Goal: Task Accomplishment & Management: Manage account settings

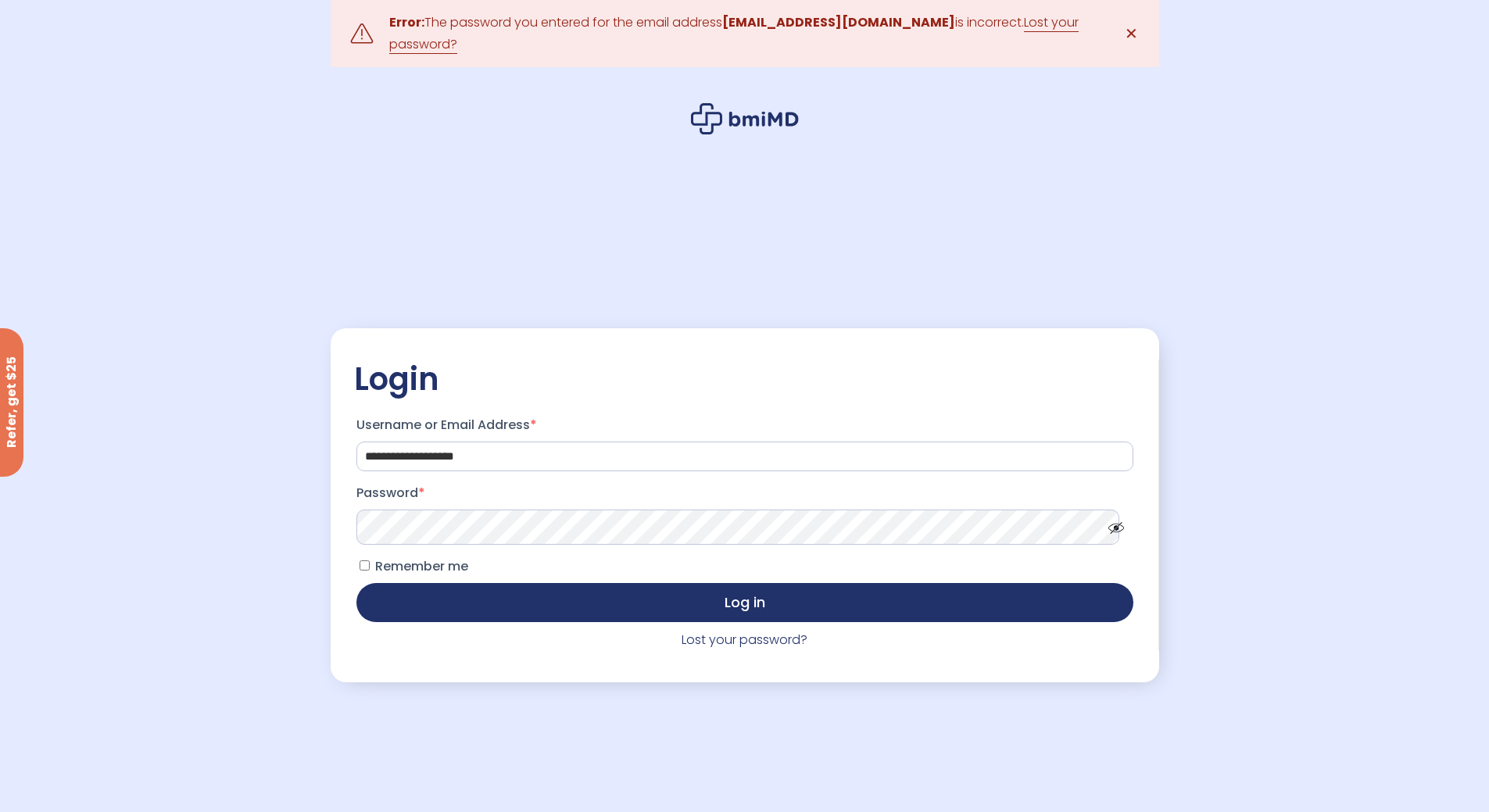
click at [356, 583] on button "Log in" at bounding box center [744, 602] width 776 height 39
click at [743, 637] on link "Lost your password?" at bounding box center [744, 639] width 126 height 18
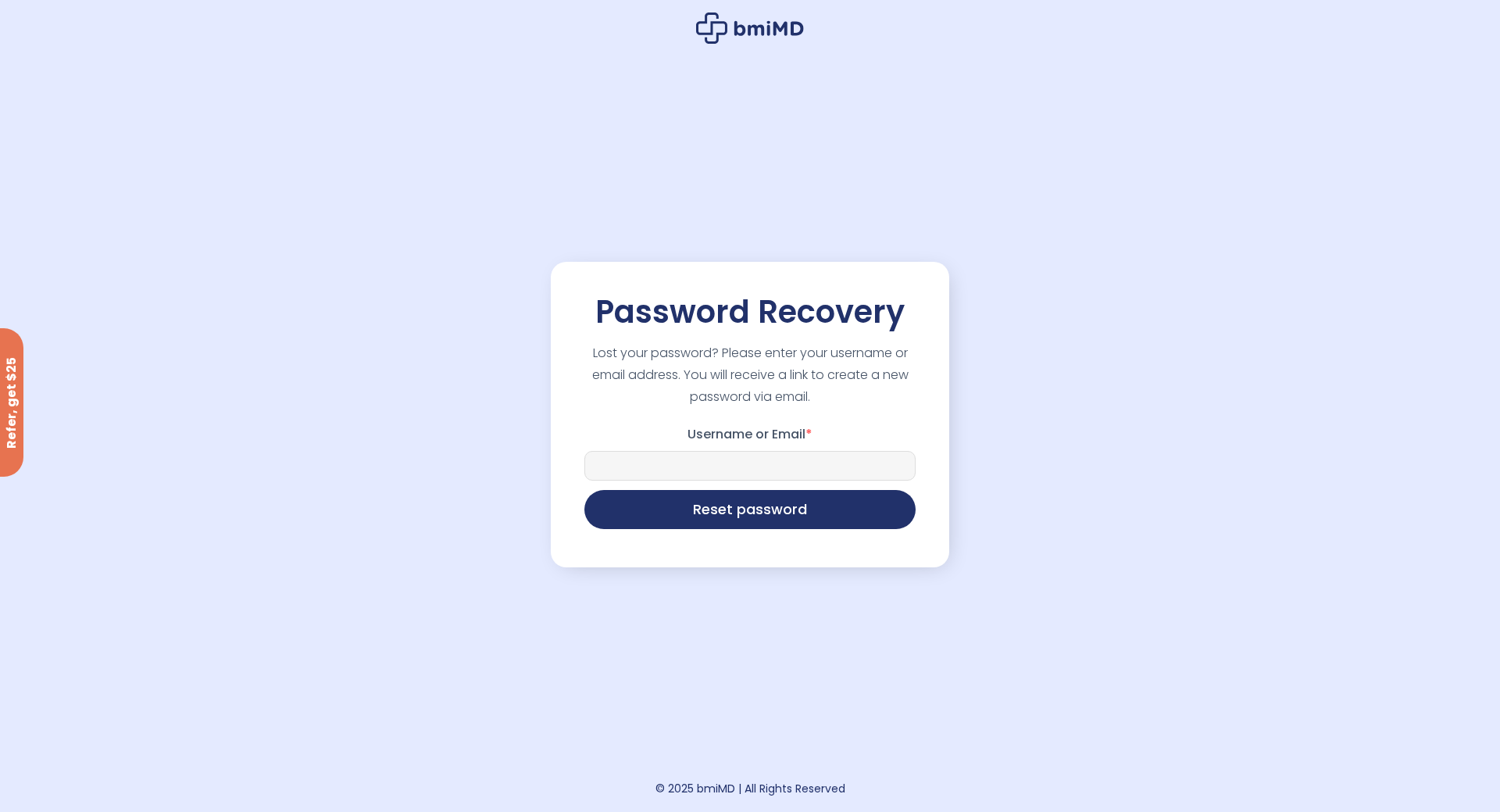
click at [722, 462] on input "Username or Email *" at bounding box center [750, 465] width 332 height 29
type input "**********"
click at [585, 490] on button "Reset password" at bounding box center [750, 509] width 332 height 39
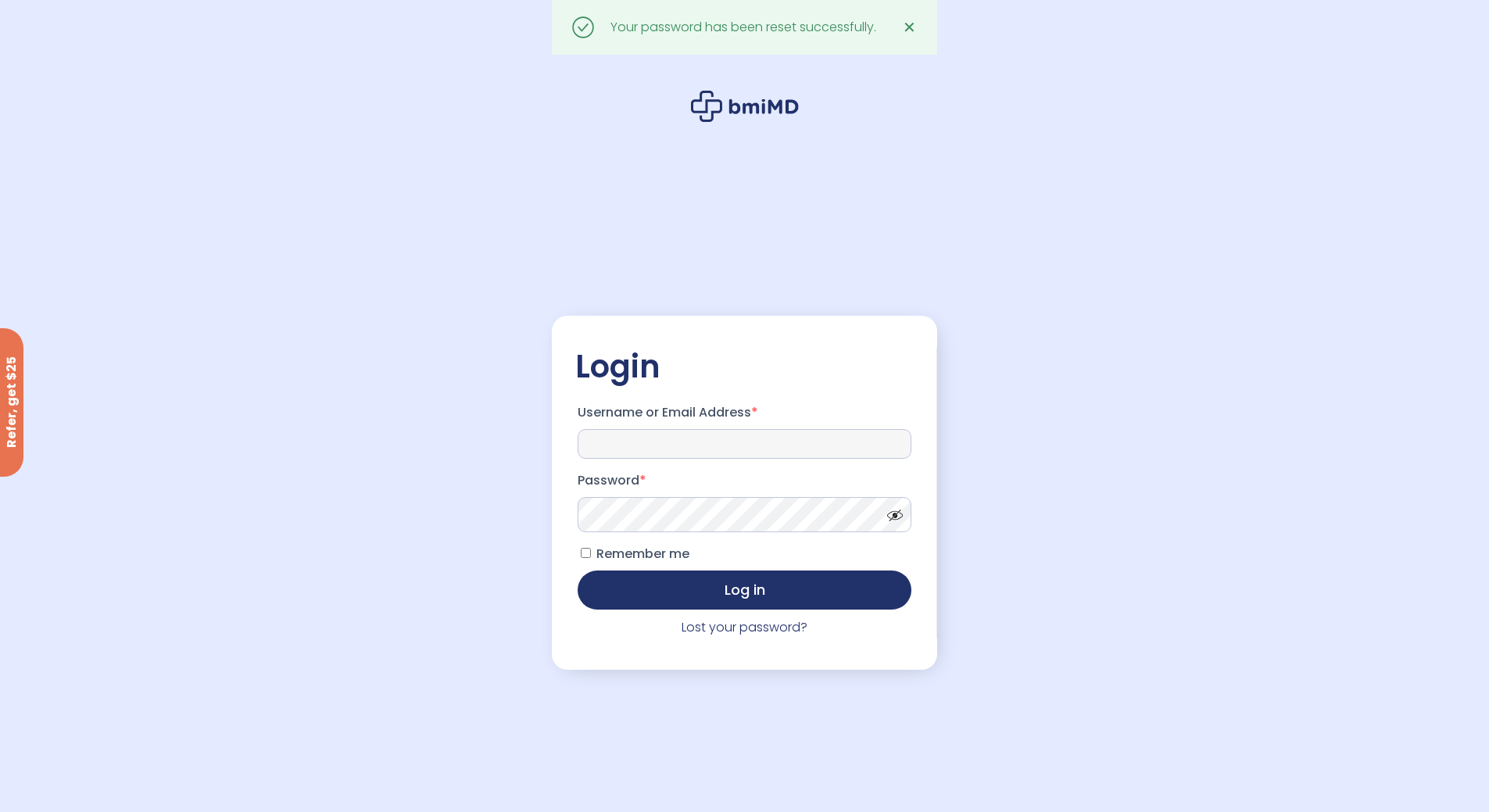
click at [634, 435] on input "Username or Email Address *" at bounding box center [744, 443] width 334 height 29
click at [635, 444] on input "Username or Email Address *" at bounding box center [744, 443] width 334 height 29
click at [631, 439] on input "Username or Email Address *" at bounding box center [744, 443] width 334 height 29
type input "**********"
click at [577, 570] on button "Log in" at bounding box center [744, 589] width 334 height 39
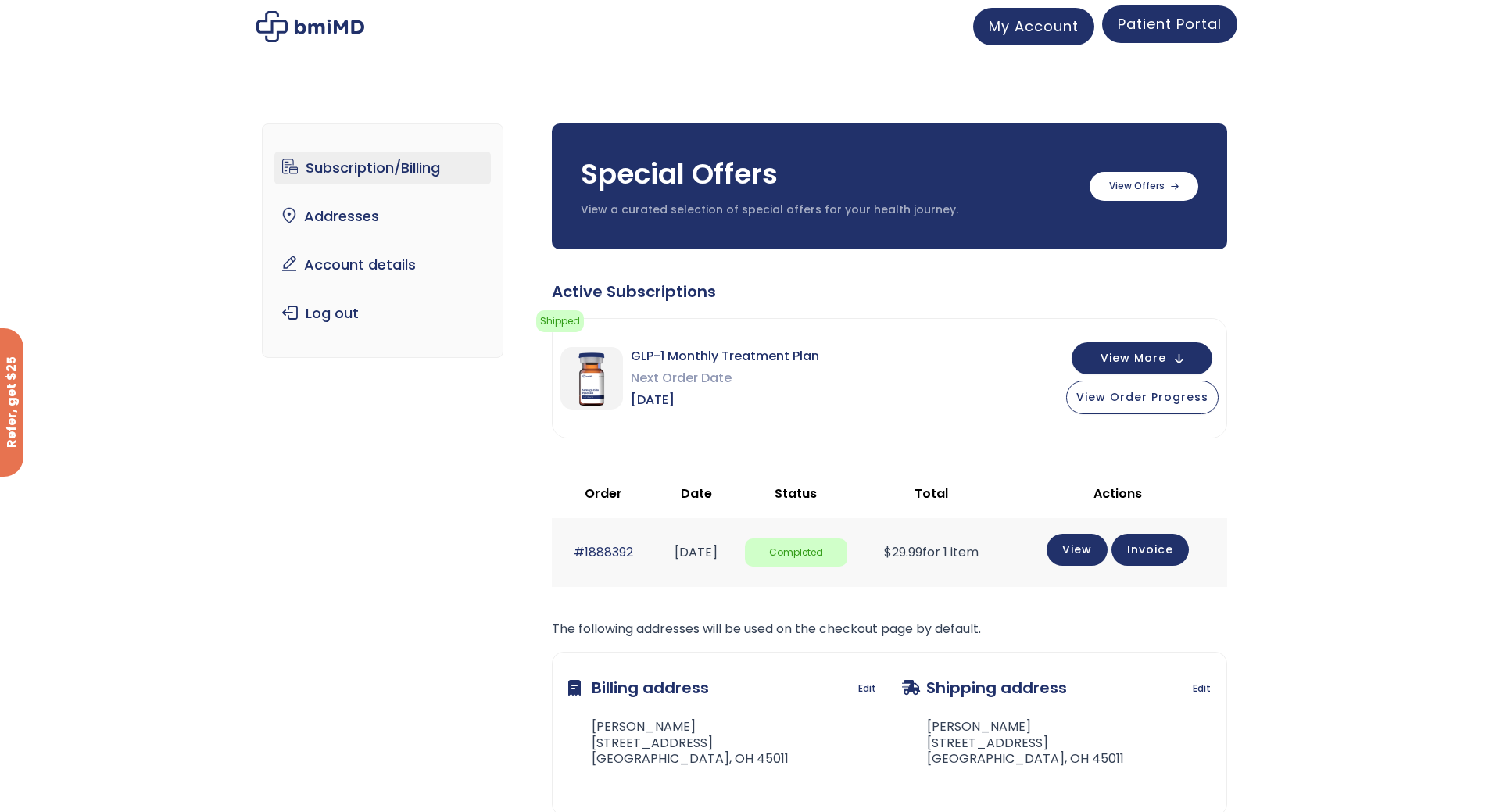
click at [1160, 20] on span "Patient Portal" at bounding box center [1170, 24] width 104 height 20
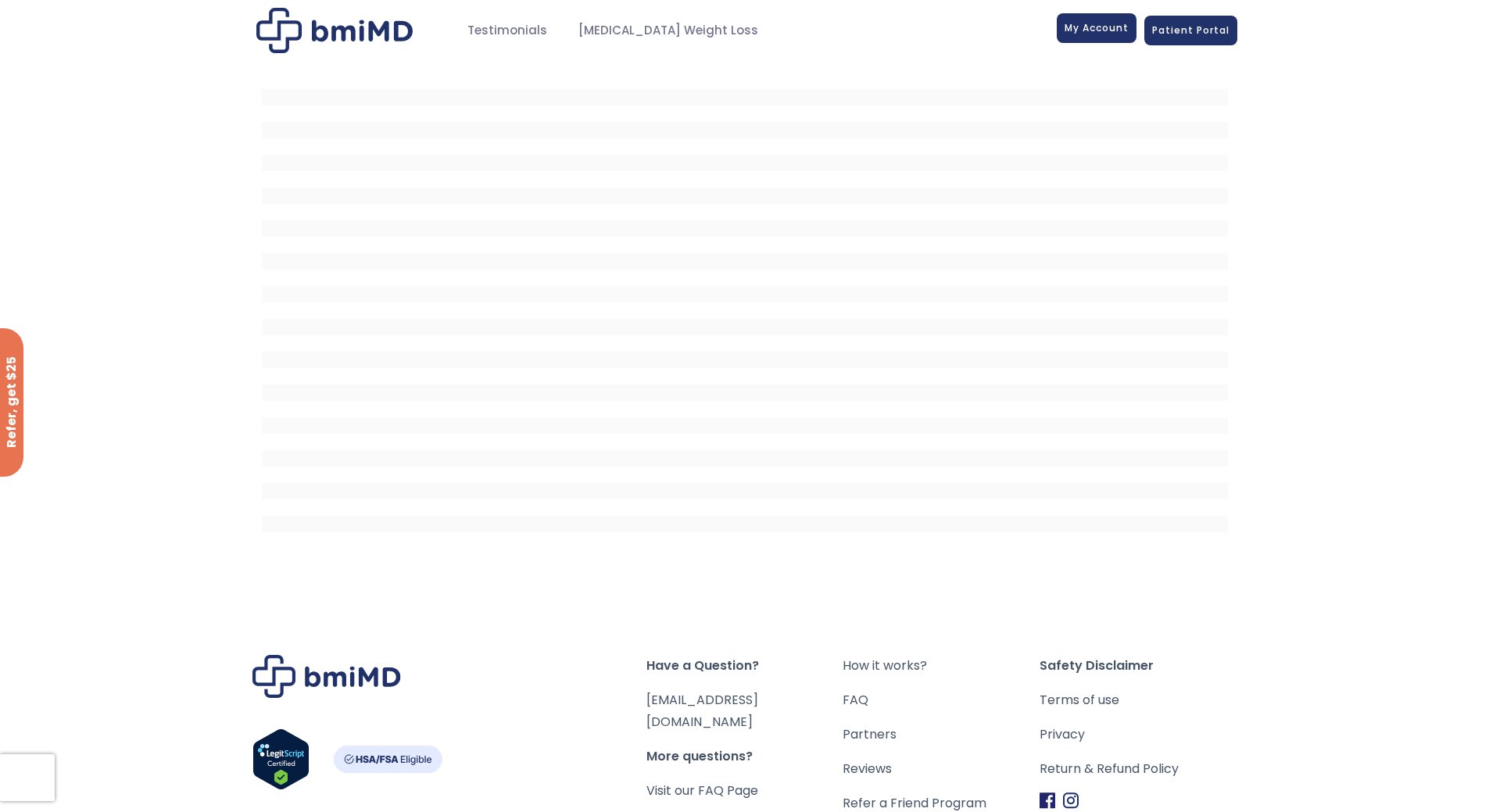
click at [1134, 27] on link "My Account" at bounding box center [1097, 27] width 80 height 29
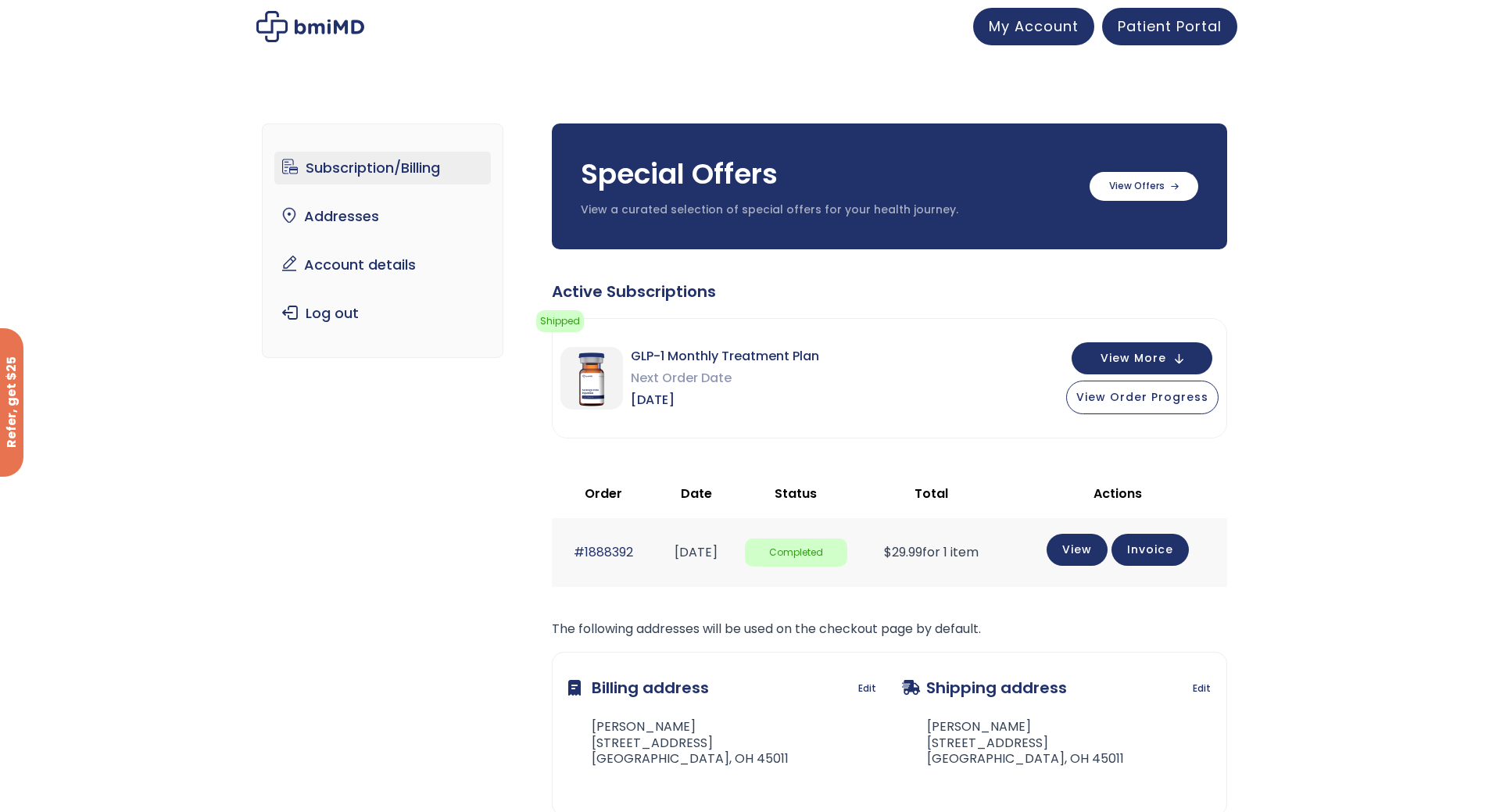
scroll to position [78, 0]
